Goal: Transaction & Acquisition: Purchase product/service

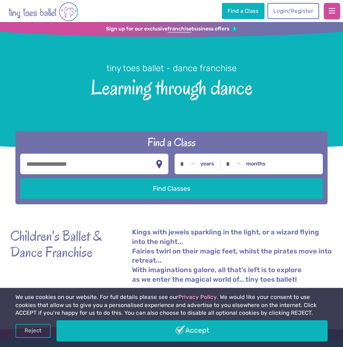
click at [328, 12] on button "button" at bounding box center [332, 11] width 16 height 16
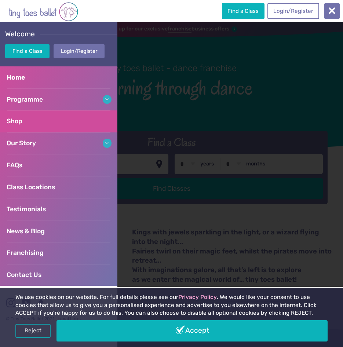
click at [32, 120] on link "Shop" at bounding box center [58, 121] width 117 height 22
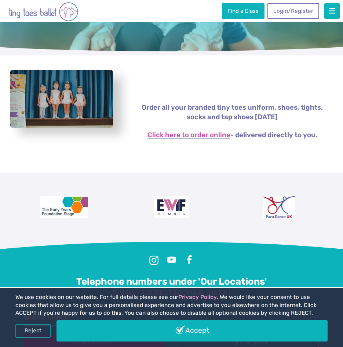
scroll to position [46, 0]
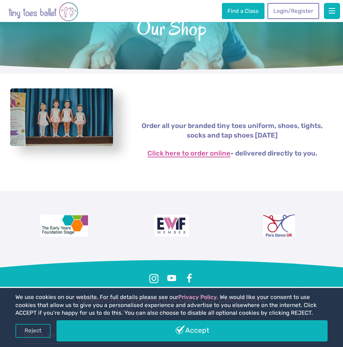
click at [190, 152] on link "Click here to order online" at bounding box center [188, 153] width 83 height 7
